Goal: Navigation & Orientation: Find specific page/section

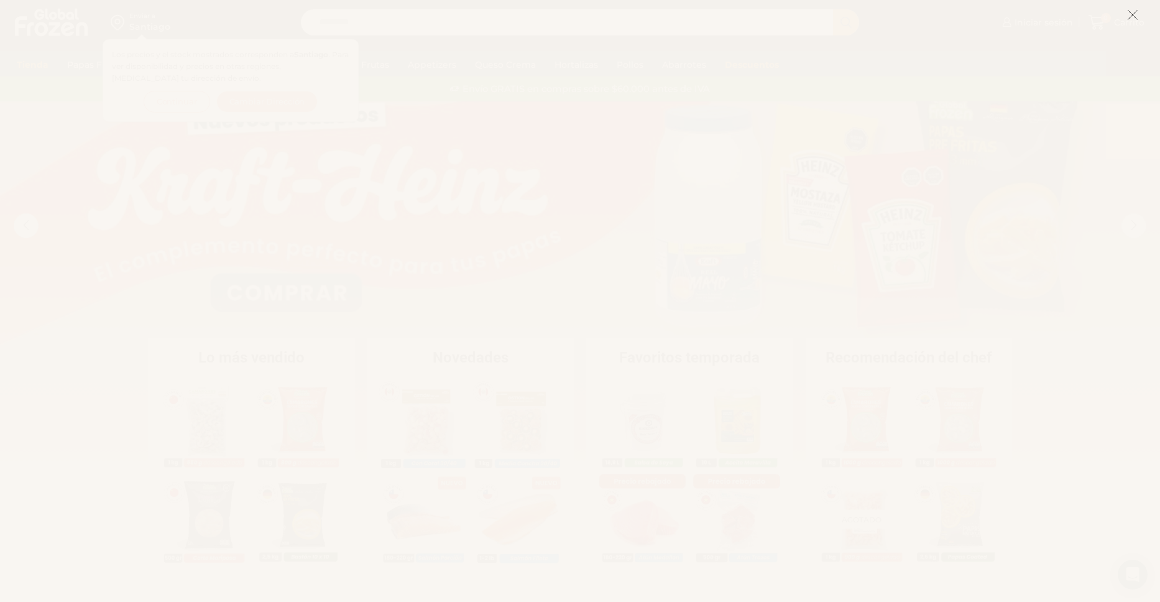
click at [1134, 18] on icon at bounding box center [1132, 14] width 11 height 11
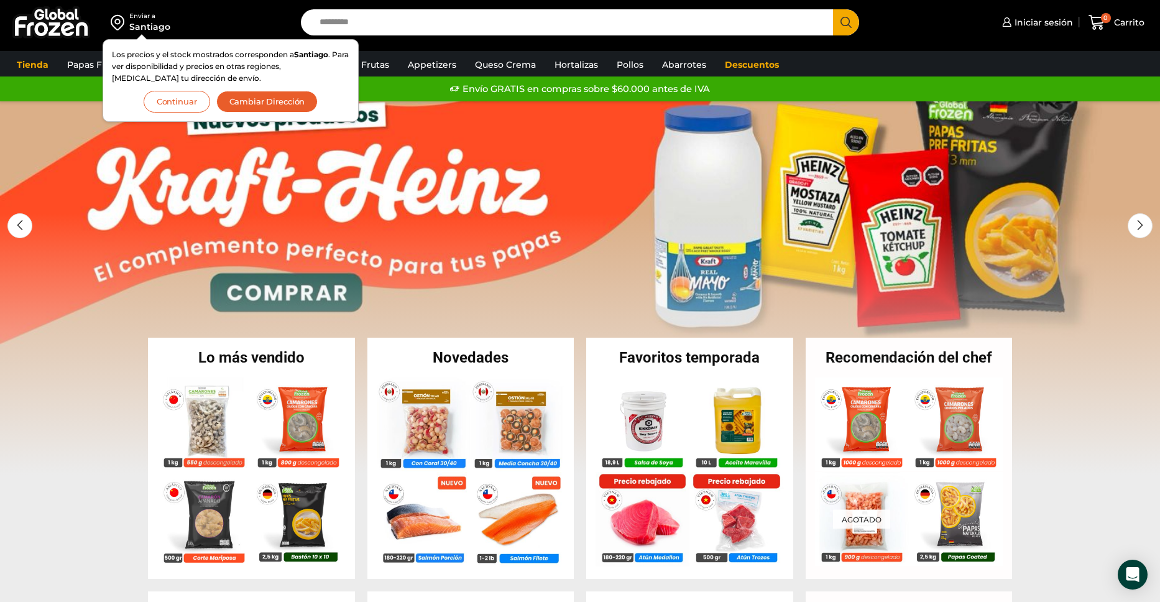
click at [185, 104] on button "Continuar" at bounding box center [177, 102] width 67 height 22
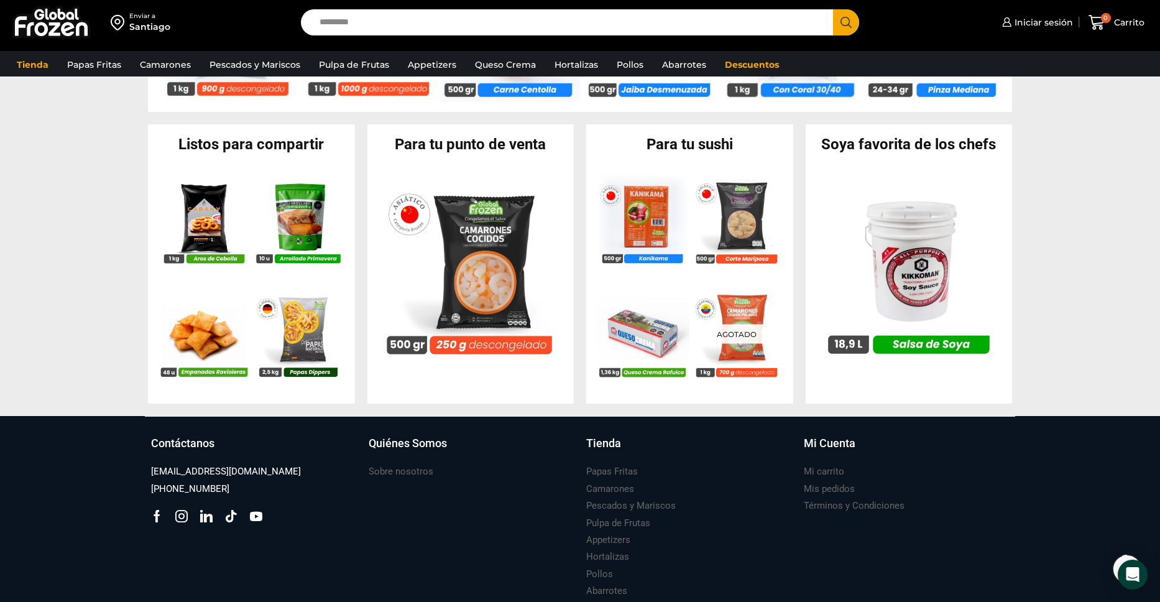
scroll to position [1154, 0]
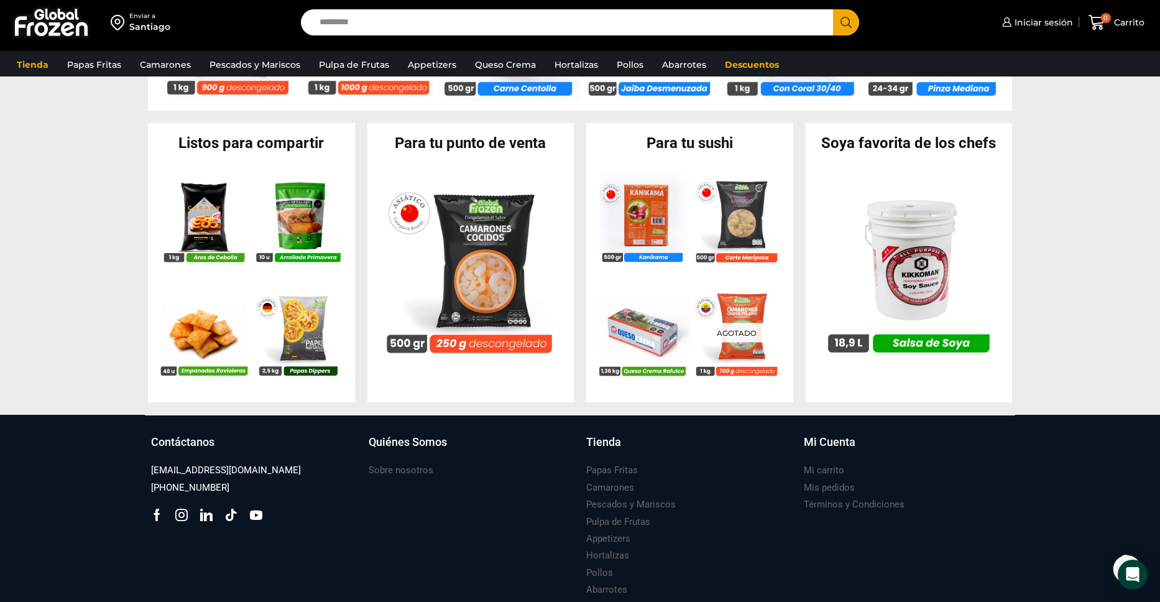
click at [114, 238] on section "Listos para compartir En stock Aros de Cebolla – Formato 1 kg – Caja 10 kg $ 3.…" at bounding box center [580, 262] width 1160 height 279
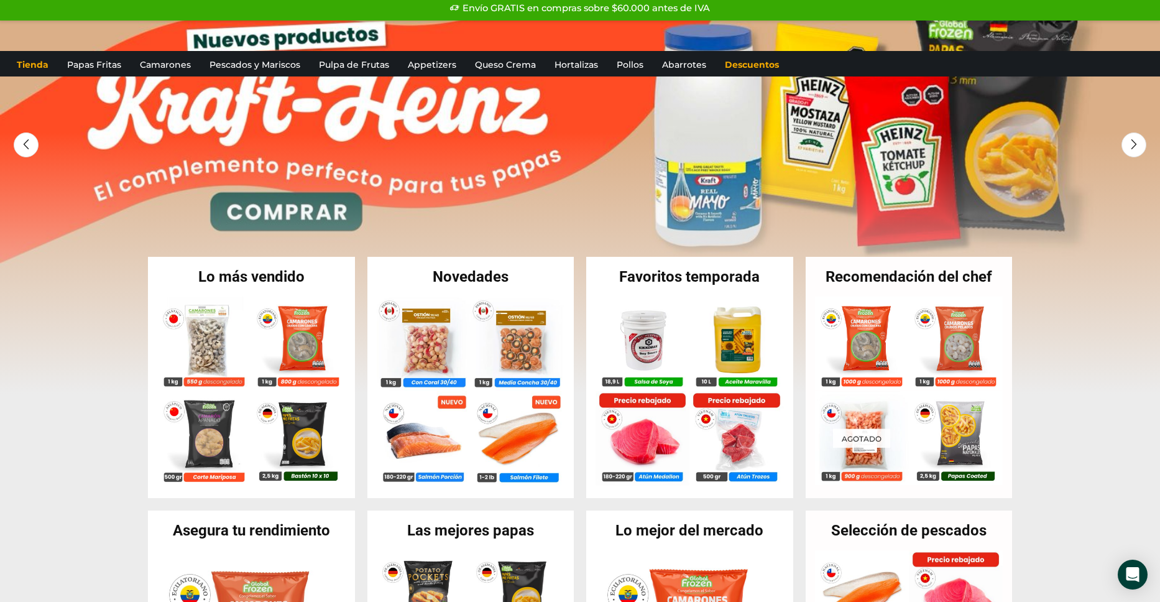
scroll to position [0, 0]
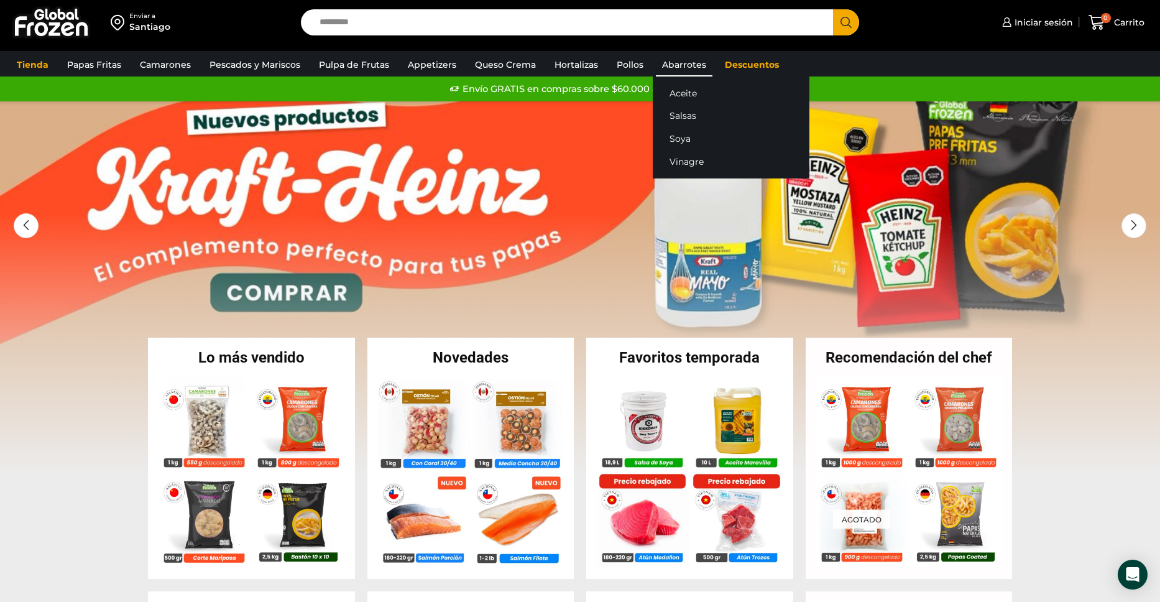
click at [680, 63] on link "Abarrotes" at bounding box center [684, 65] width 57 height 24
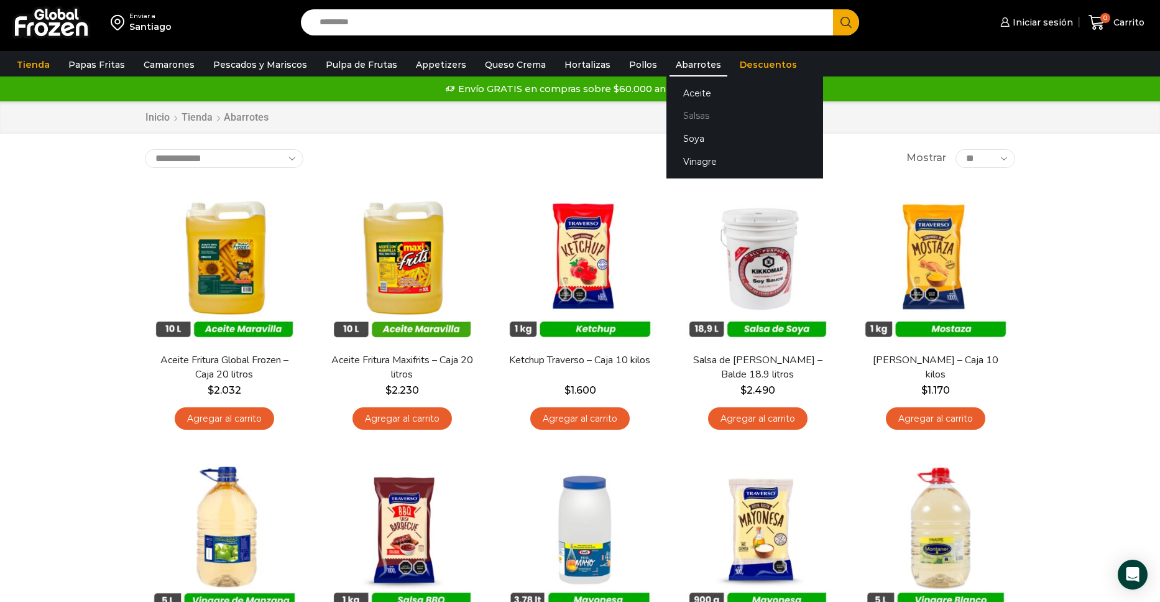
click at [678, 111] on link "Salsas" at bounding box center [745, 115] width 157 height 23
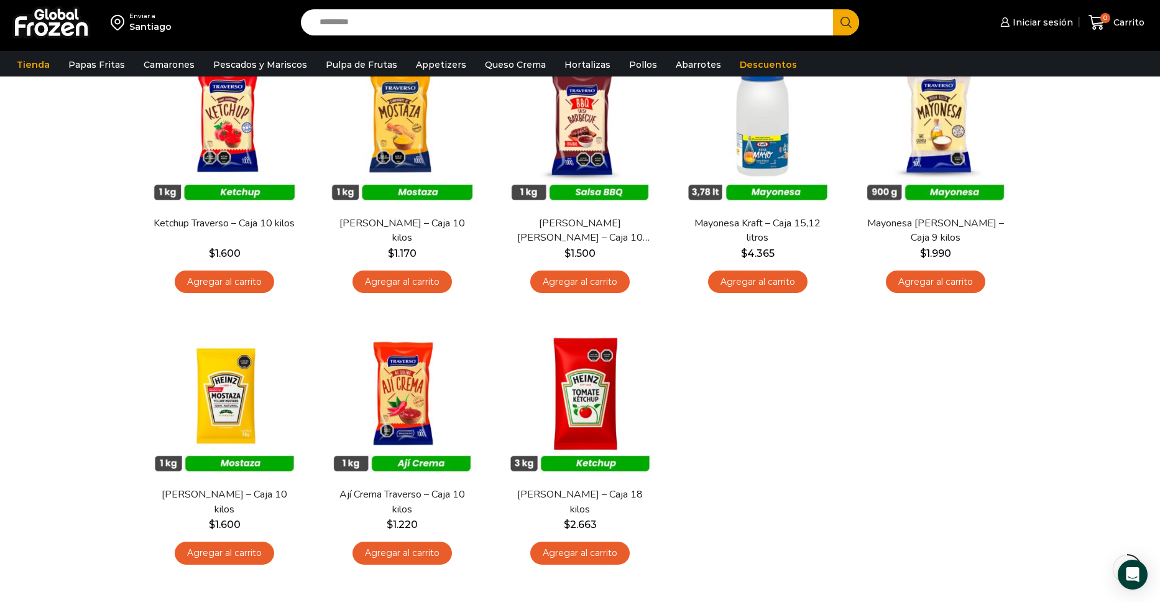
scroll to position [142, 0]
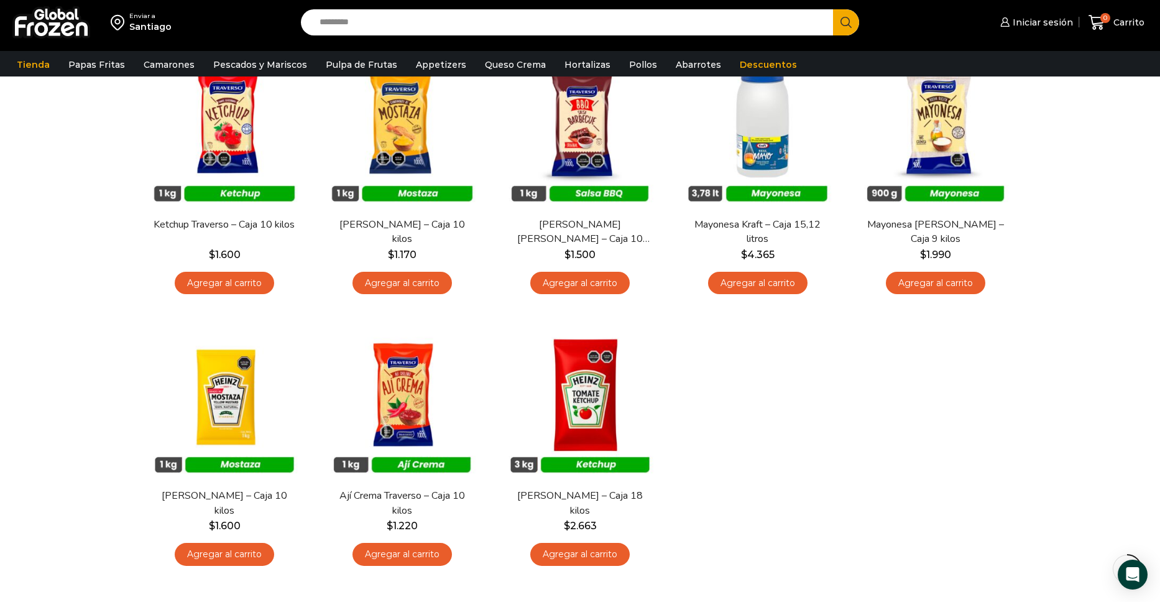
drag, startPoint x: 603, startPoint y: 221, endPoint x: 369, endPoint y: 3, distance: 319.9
